Goal: Information Seeking & Learning: Find specific fact

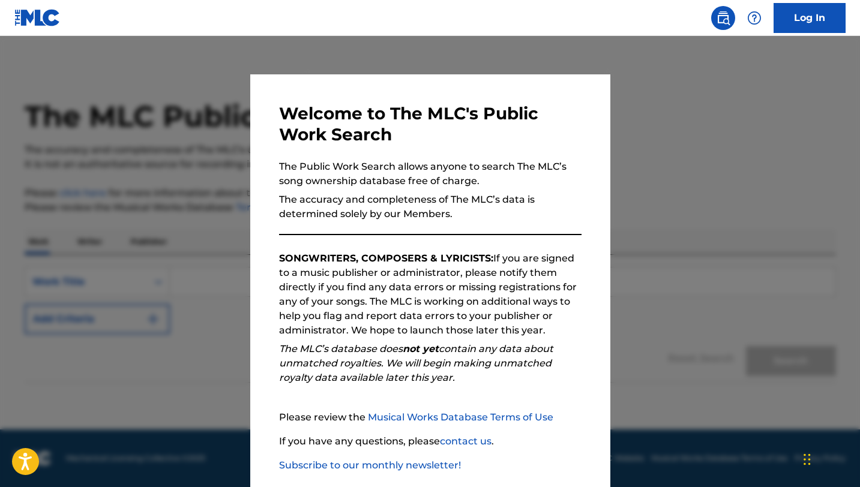
click at [184, 257] on div at bounding box center [430, 279] width 860 height 487
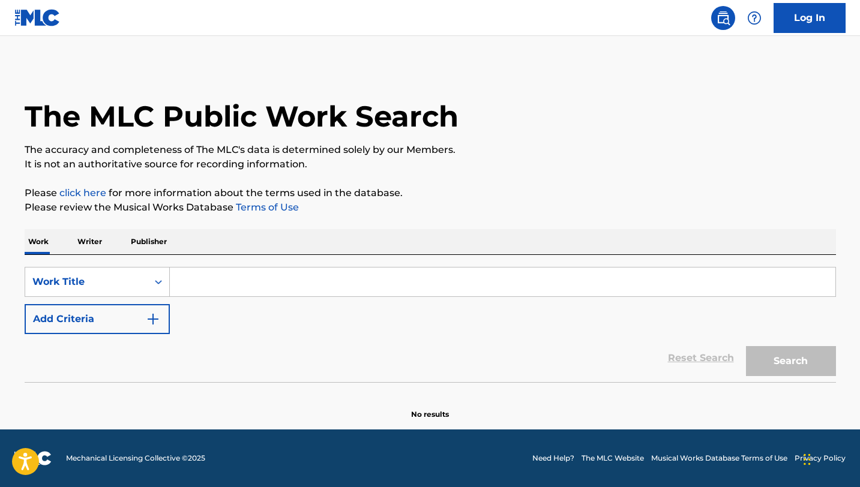
click at [220, 275] on input "Search Form" at bounding box center [502, 282] width 665 height 29
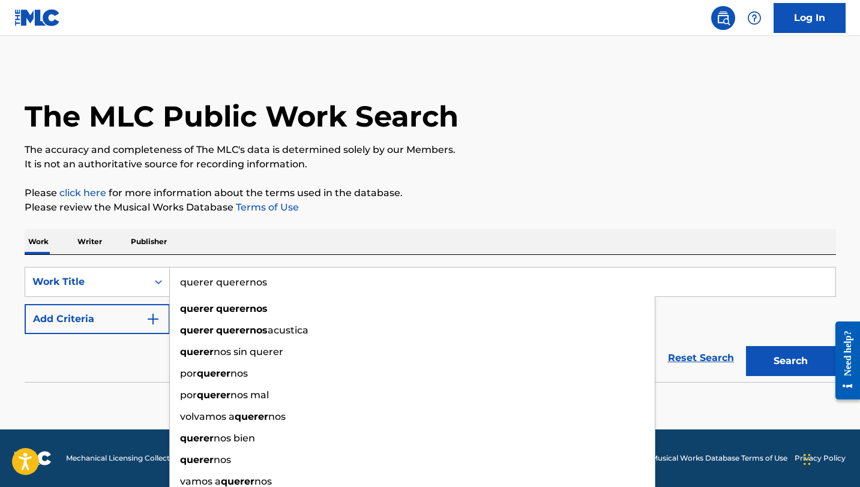
type input "querer querernos"
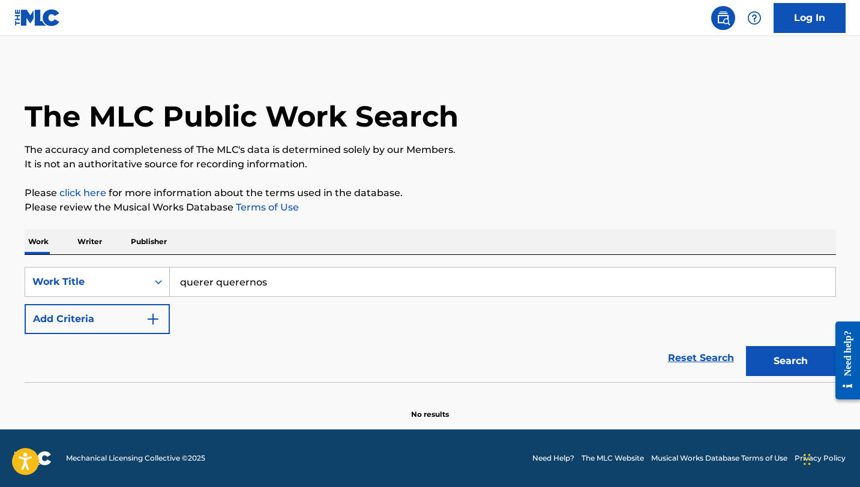
click at [245, 246] on div "Work Writer Publisher" at bounding box center [430, 241] width 811 height 25
click at [157, 324] on img "Search Form" at bounding box center [153, 319] width 14 height 14
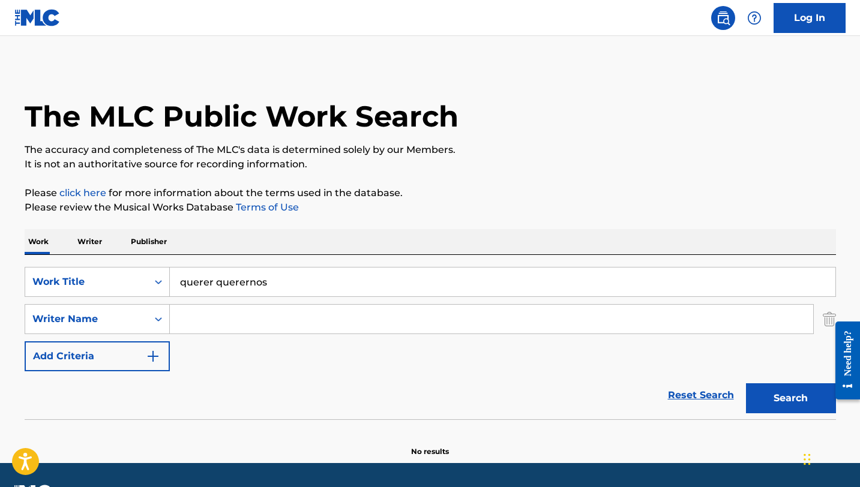
click at [223, 323] on input "Search Form" at bounding box center [491, 319] width 643 height 29
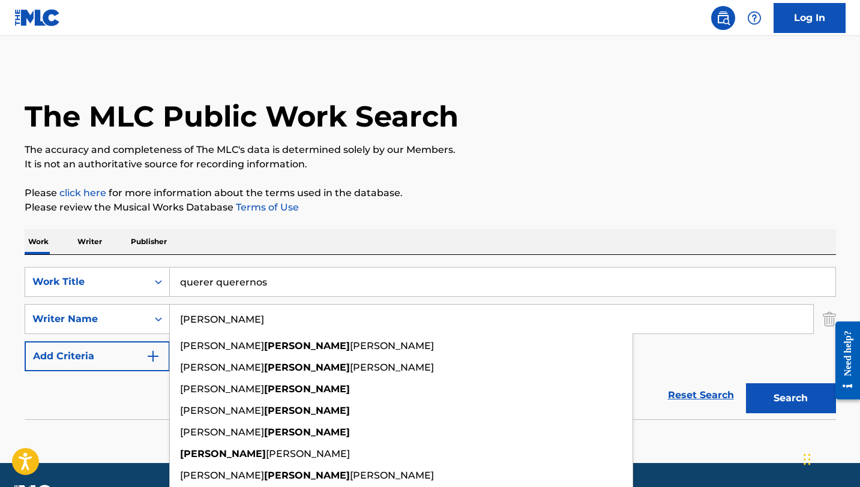
click at [365, 239] on div "Work Writer Publisher" at bounding box center [430, 241] width 811 height 25
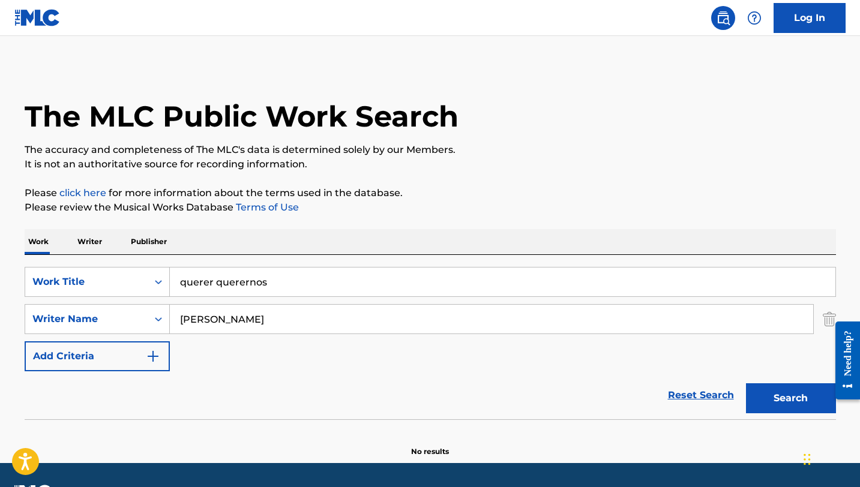
click at [767, 398] on button "Search" at bounding box center [791, 398] width 90 height 30
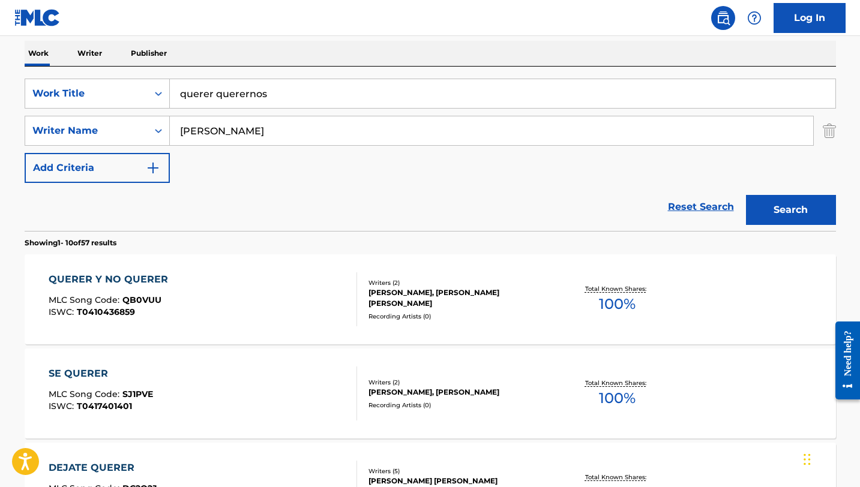
scroll to position [158, 0]
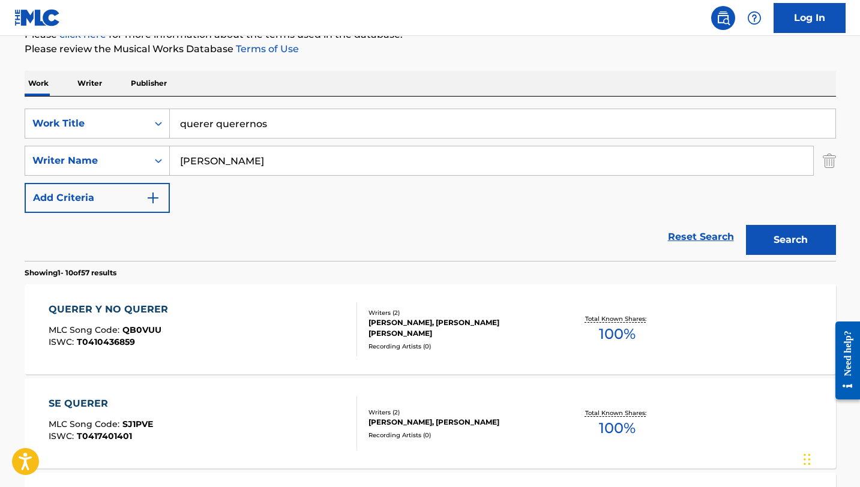
click at [263, 160] on input "[PERSON_NAME]" at bounding box center [491, 160] width 643 height 29
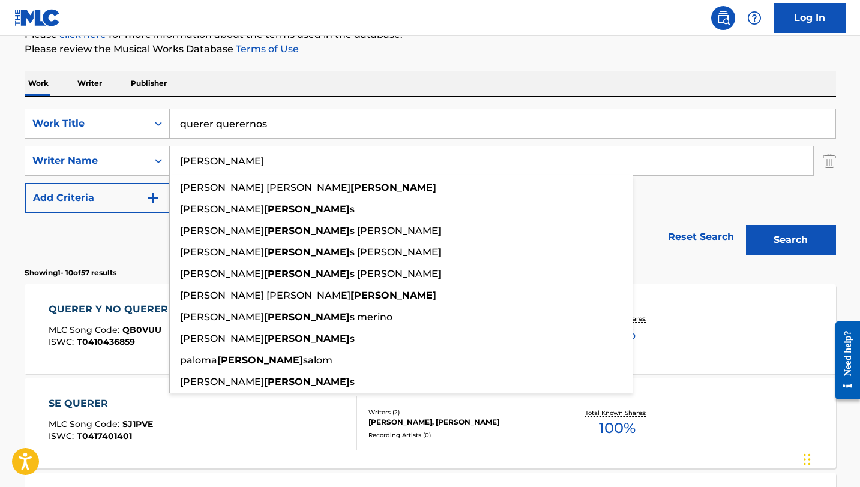
click at [353, 98] on div "SearchWithCriteriad6a64330-d28f-4a5b-a0ae-3543bf21a37c Work Title querer querer…" at bounding box center [430, 179] width 811 height 164
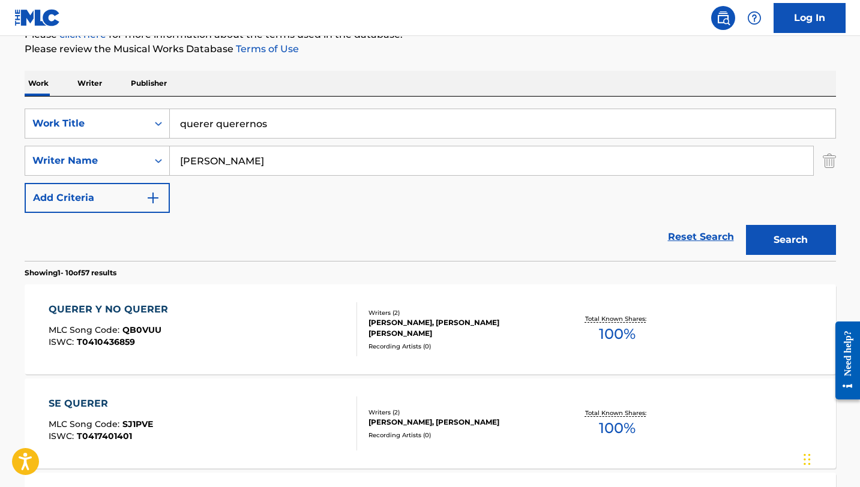
click at [776, 228] on button "Search" at bounding box center [791, 240] width 90 height 30
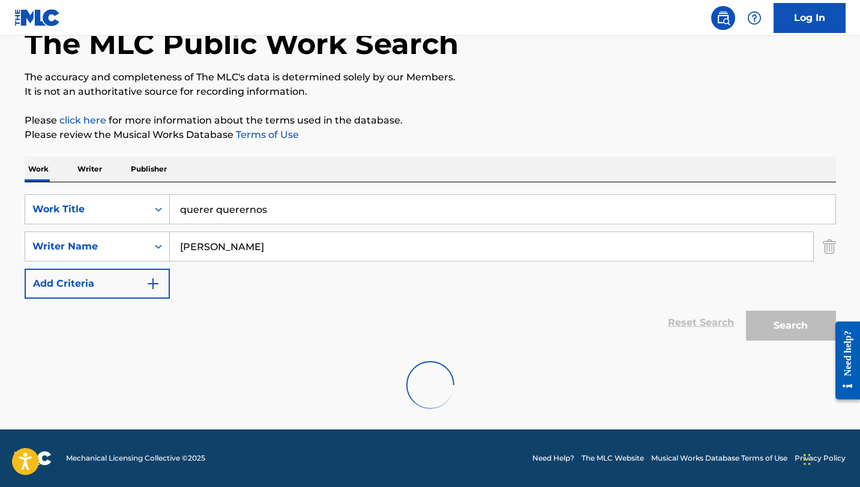
scroll to position [34, 0]
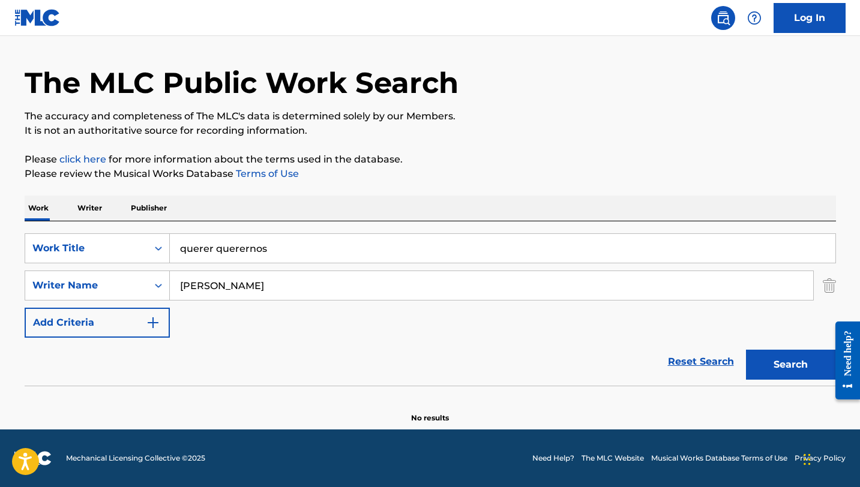
click at [341, 285] on input "[PERSON_NAME]" at bounding box center [491, 285] width 643 height 29
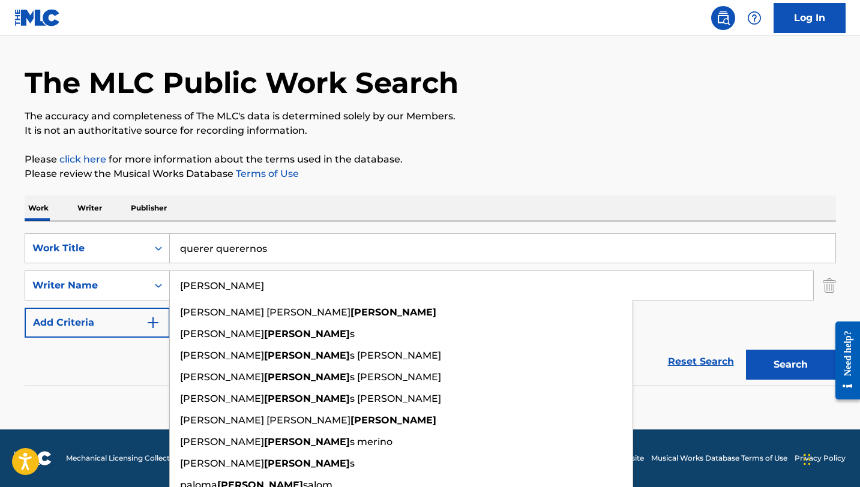
click at [341, 285] on input "[PERSON_NAME]" at bounding box center [491, 285] width 643 height 29
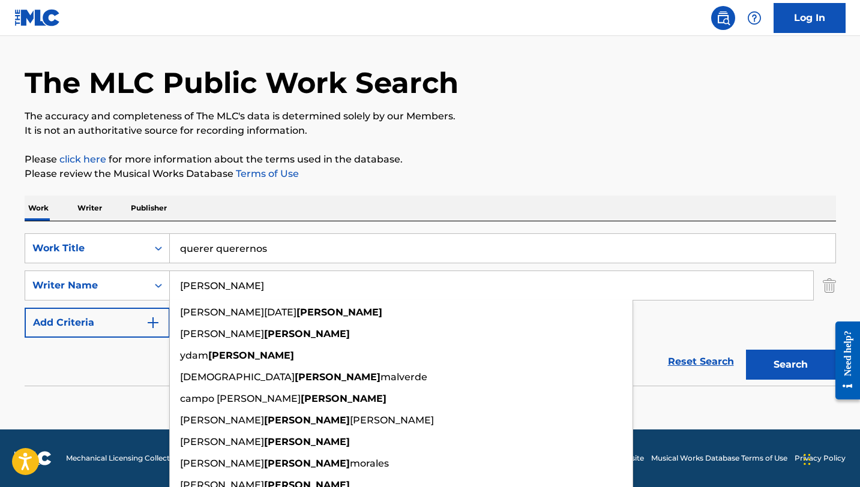
type input "[PERSON_NAME]"
click at [746, 350] on button "Search" at bounding box center [791, 365] width 90 height 30
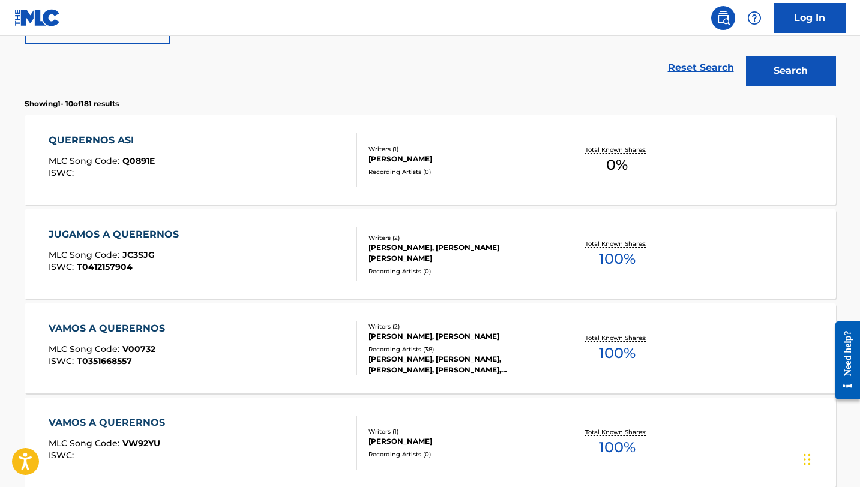
scroll to position [328, 0]
